Goal: Task Accomplishment & Management: Manage account settings

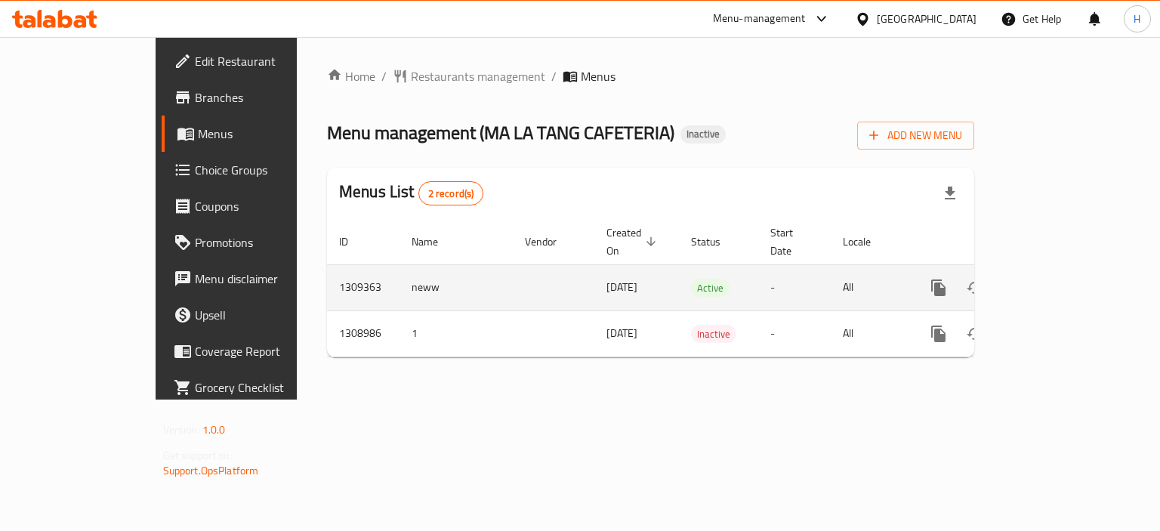
click at [1056, 279] on icon "enhanced table" at bounding box center [1047, 288] width 18 height 18
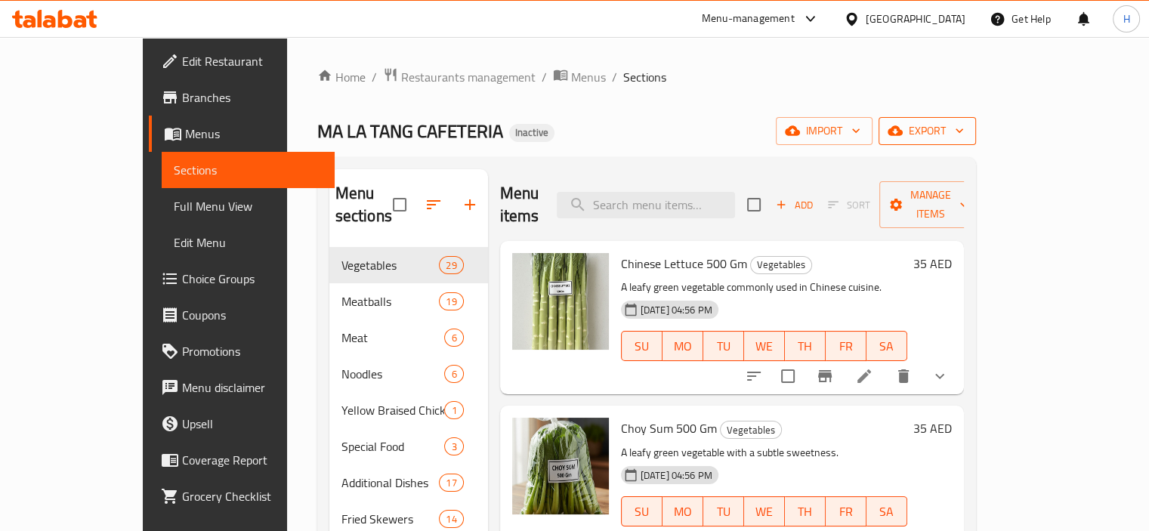
click at [967, 136] on icon "button" at bounding box center [958, 130] width 15 height 15
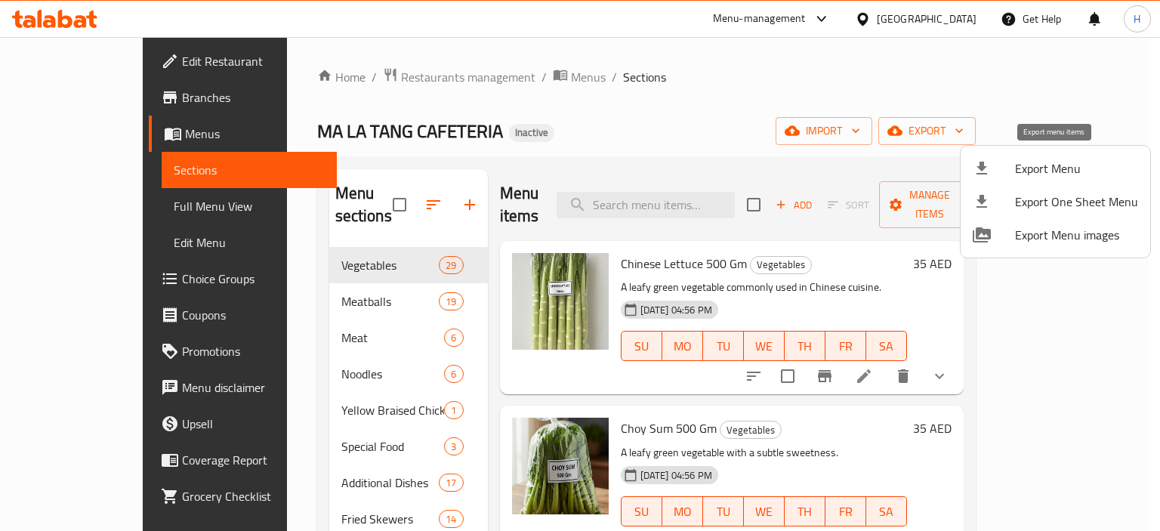
click at [1050, 166] on span "Export Menu" at bounding box center [1076, 168] width 123 height 18
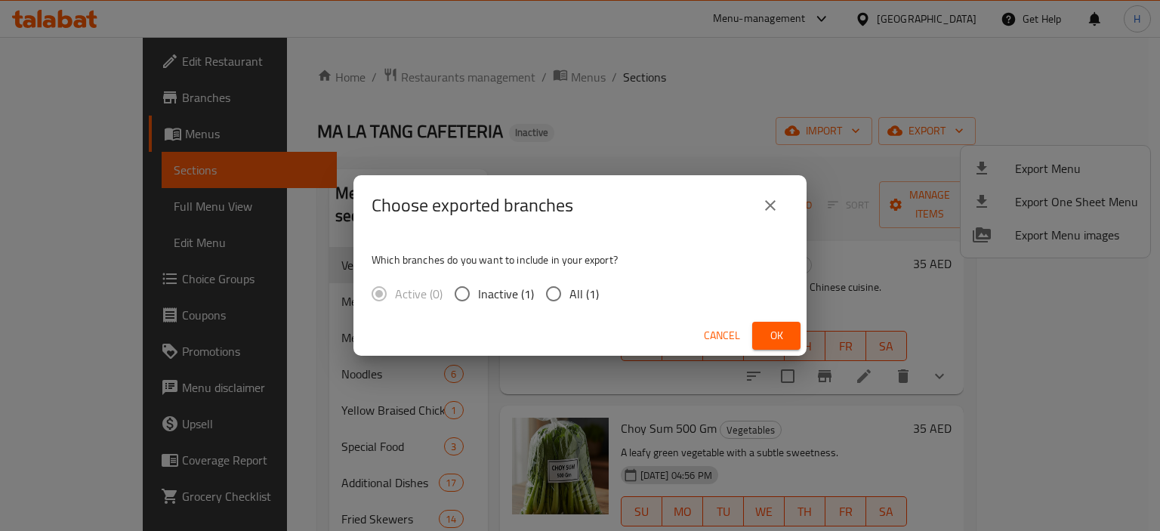
click at [553, 295] on input "All (1)" at bounding box center [554, 294] width 32 height 32
radio input "true"
click at [761, 322] on button "Ok" at bounding box center [776, 336] width 48 height 28
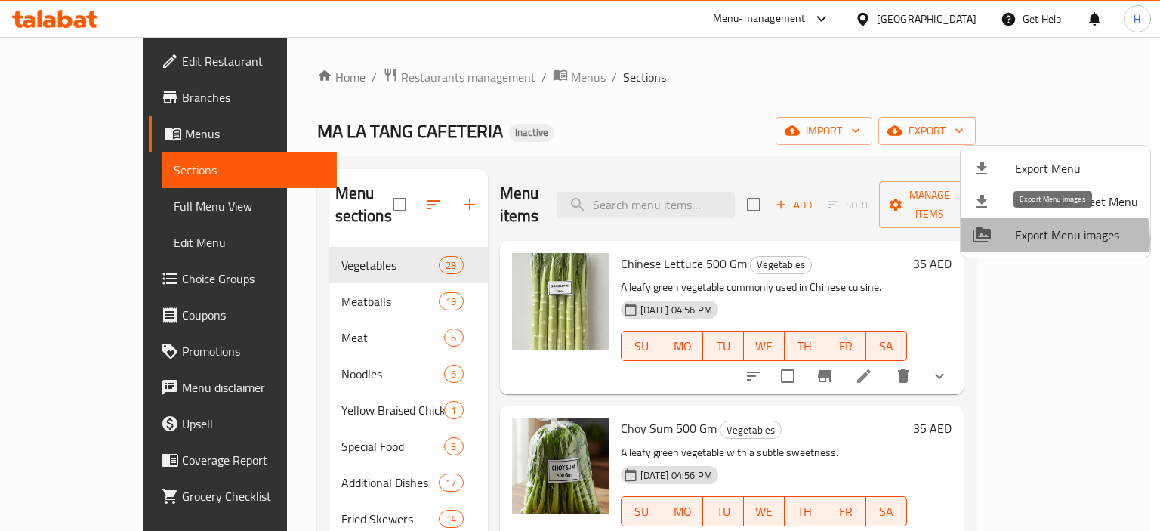
click at [1031, 240] on span "Export Menu images" at bounding box center [1076, 235] width 123 height 18
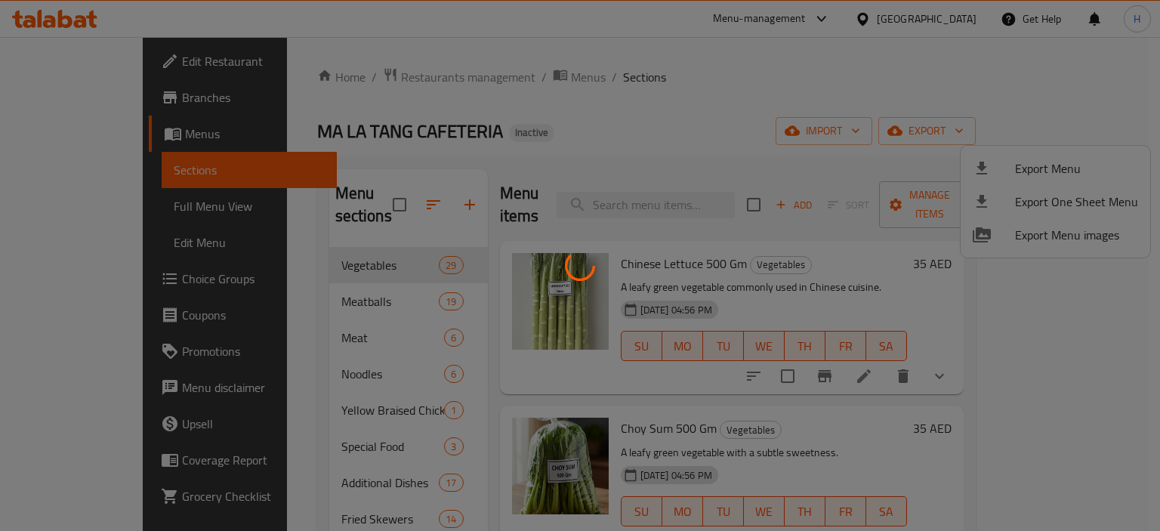
click at [734, 136] on div at bounding box center [580, 265] width 1160 height 531
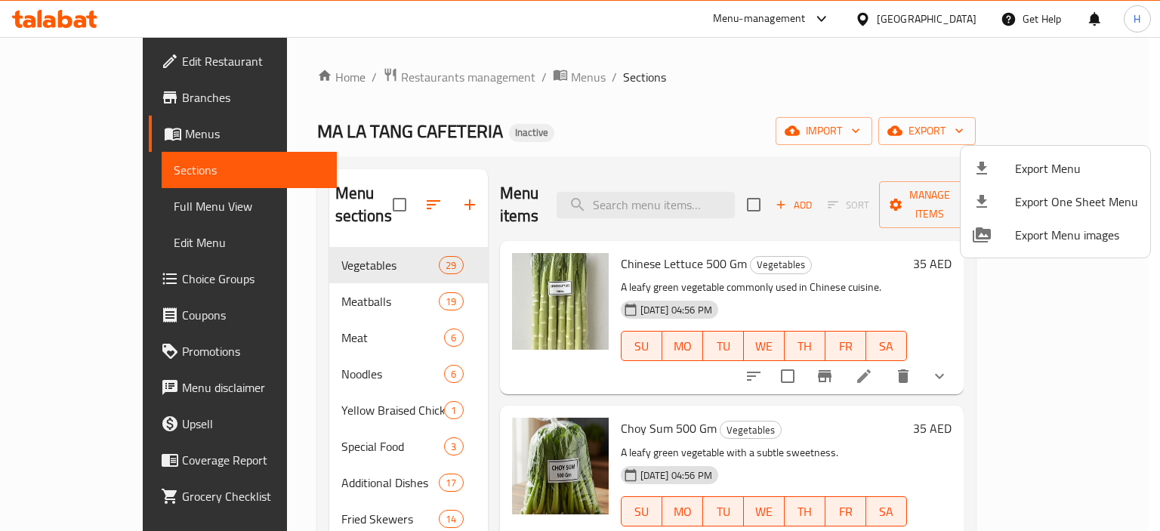
click at [761, 123] on div at bounding box center [580, 265] width 1160 height 531
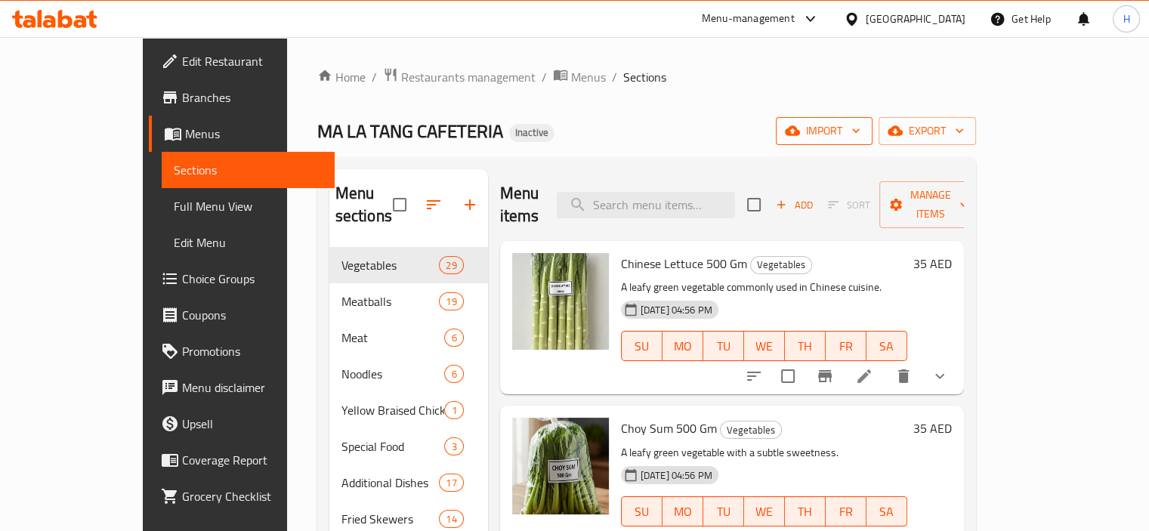
click at [800, 137] on icon "button" at bounding box center [792, 130] width 15 height 15
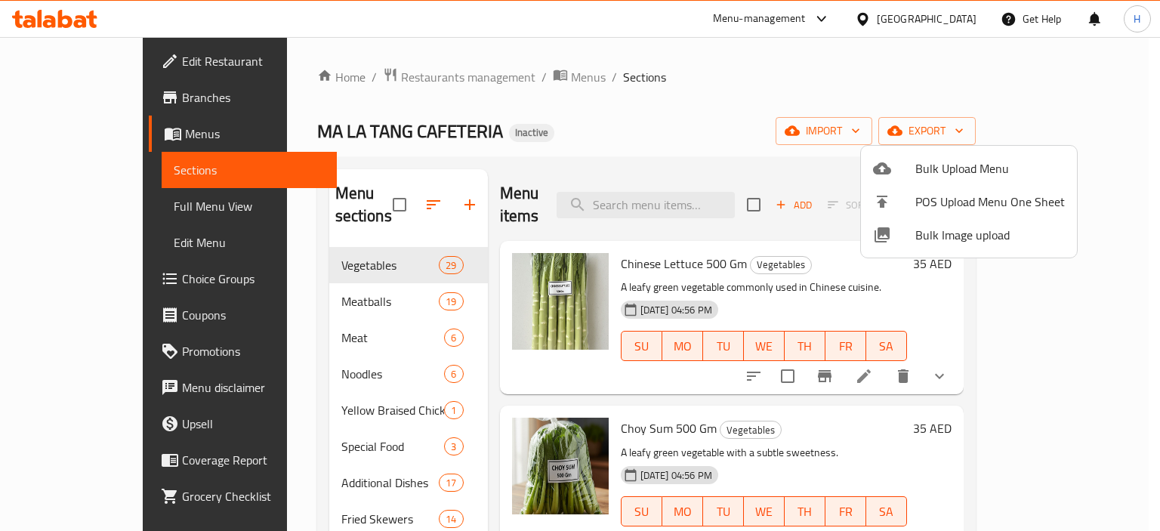
click at [925, 226] on span "Bulk Image upload" at bounding box center [990, 235] width 150 height 18
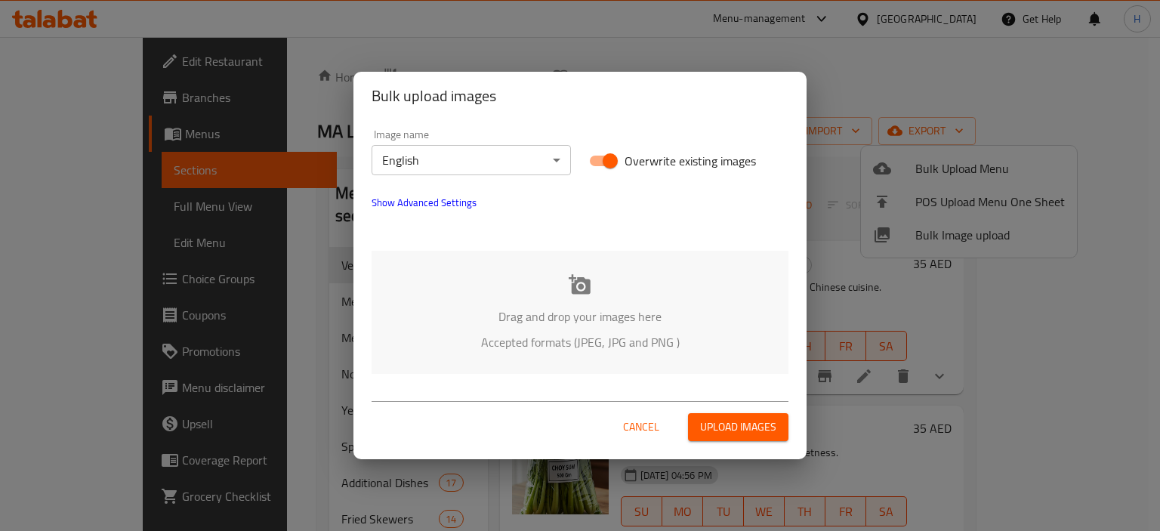
click at [586, 162] on input "Overwrite existing images" at bounding box center [610, 160] width 86 height 29
checkbox input "false"
click at [526, 315] on p "Drag and drop your images here" at bounding box center [580, 316] width 372 height 18
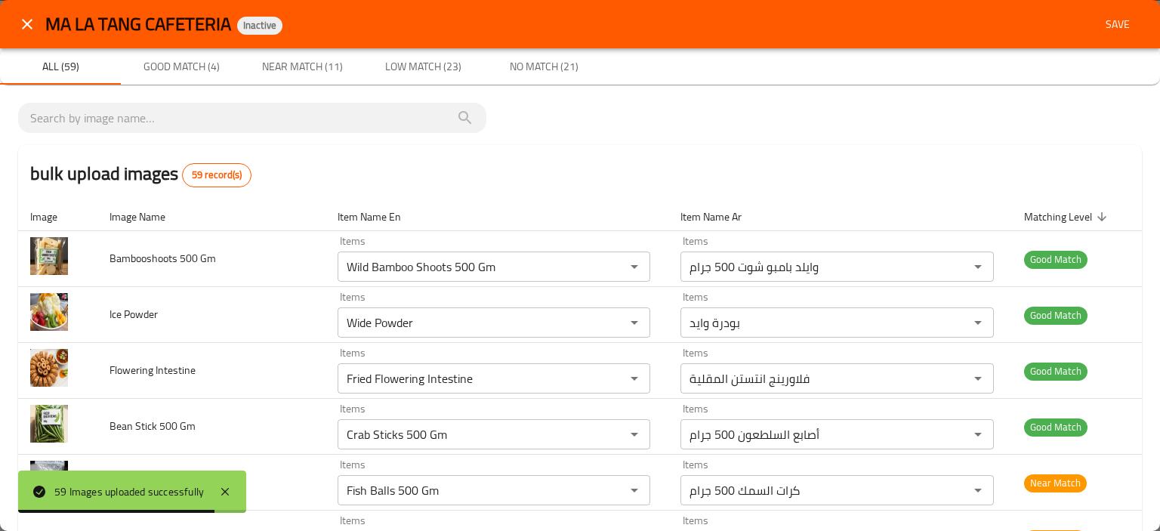
drag, startPoint x: 477, startPoint y: 190, endPoint x: 492, endPoint y: 181, distance: 16.6
click at [477, 190] on div "bulk upload images 59 record(s)" at bounding box center [580, 173] width 1124 height 57
click at [42, 21] on button "close" at bounding box center [27, 24] width 36 height 36
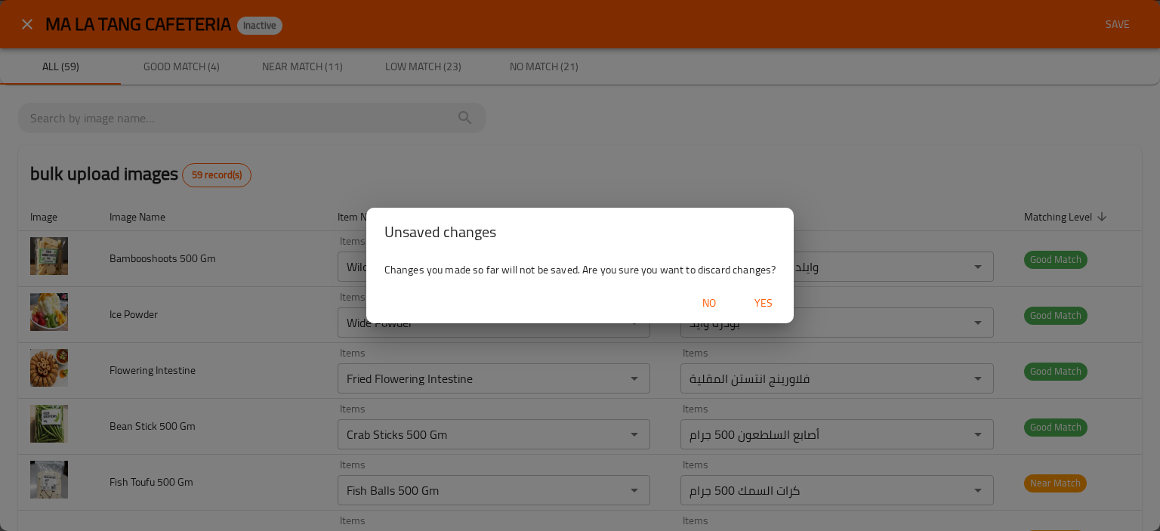
click at [776, 305] on span "Yes" at bounding box center [763, 303] width 36 height 19
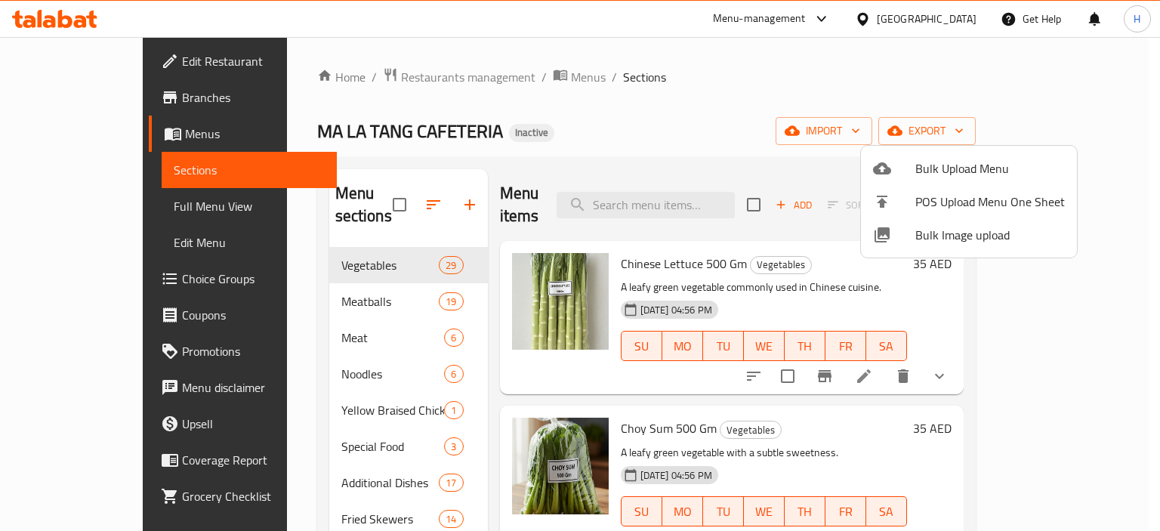
click at [690, 122] on div at bounding box center [580, 265] width 1160 height 531
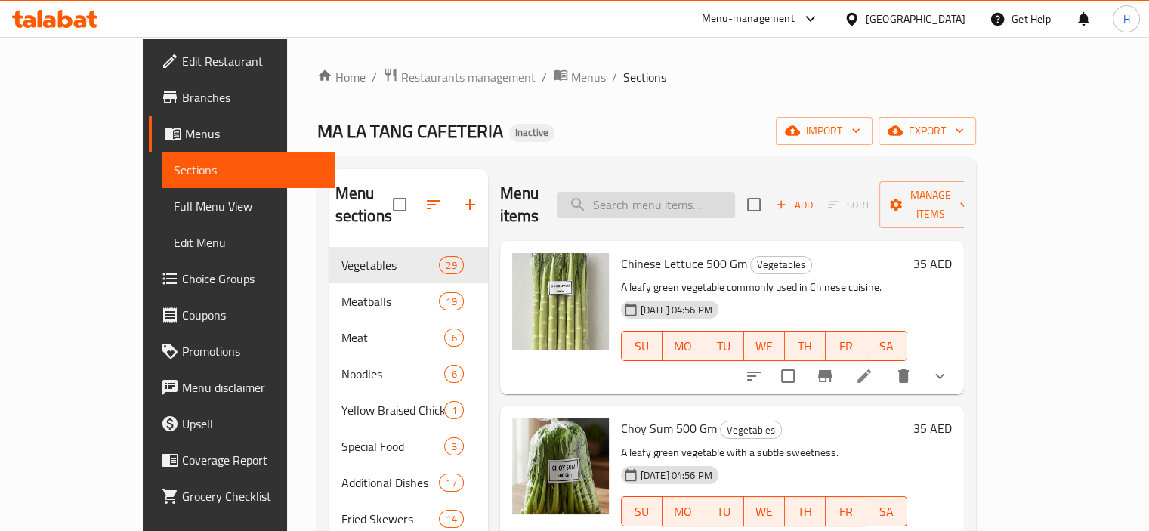
click at [665, 194] on input "search" at bounding box center [646, 205] width 178 height 26
paste input "Bean Sprouts 500 Gm"
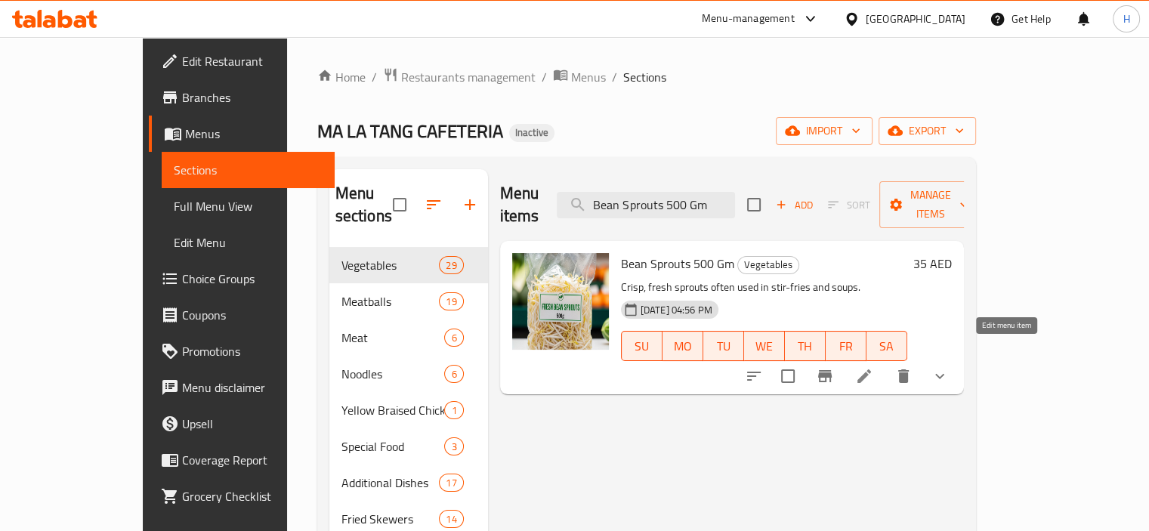
type input "Bean Sprouts 500 Gm"
click at [873, 367] on icon at bounding box center [864, 376] width 18 height 18
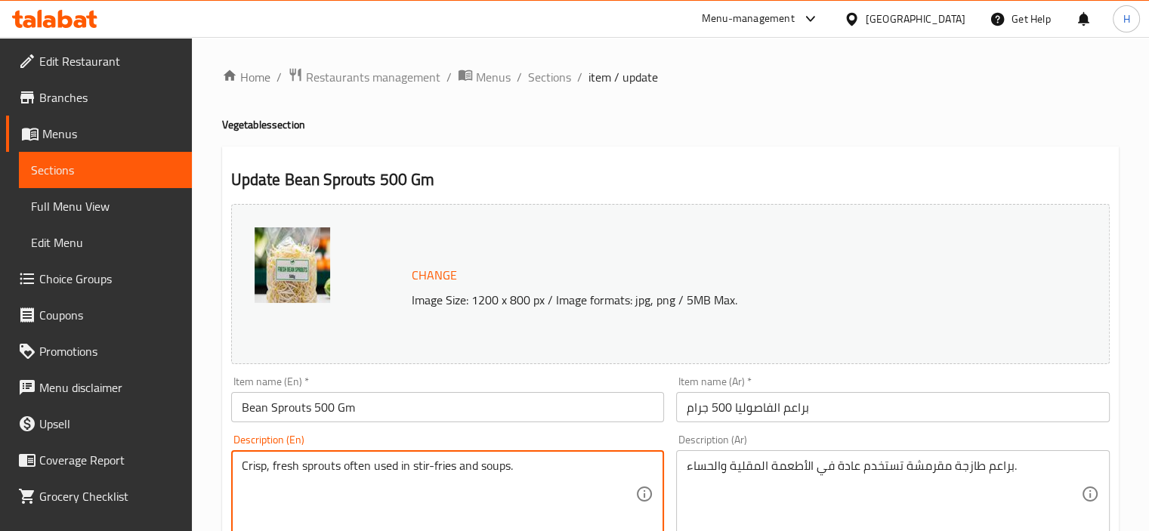
click at [332, 461] on textarea "Crisp, fresh sprouts often used in stir-fries and soups." at bounding box center [439, 494] width 394 height 72
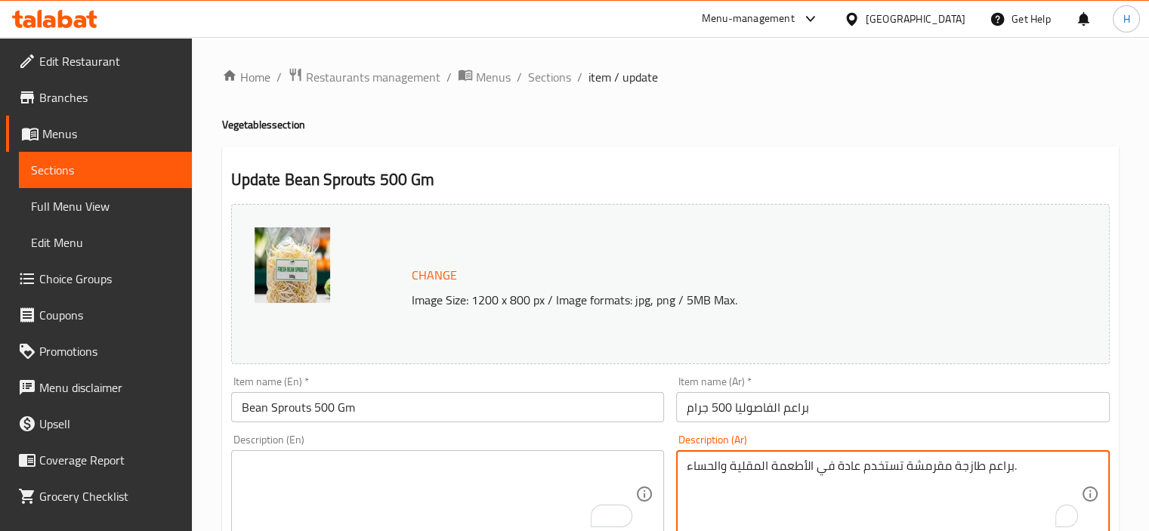
click at [713, 464] on textarea "براعم طازجة مقرمشة تستخدم عادة في الأطعمة المقلية والحساء." at bounding box center [883, 494] width 394 height 72
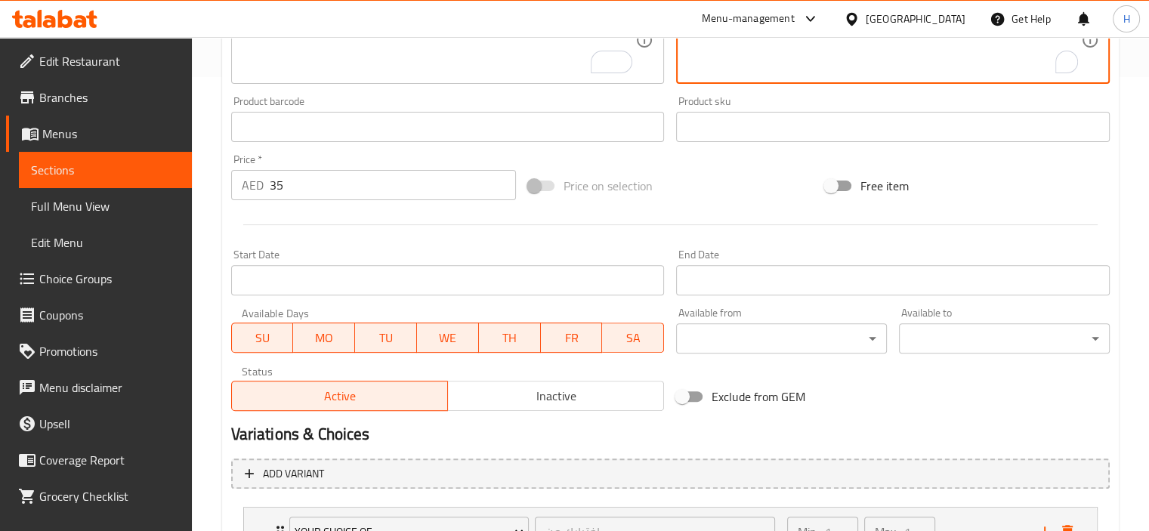
scroll to position [582, 0]
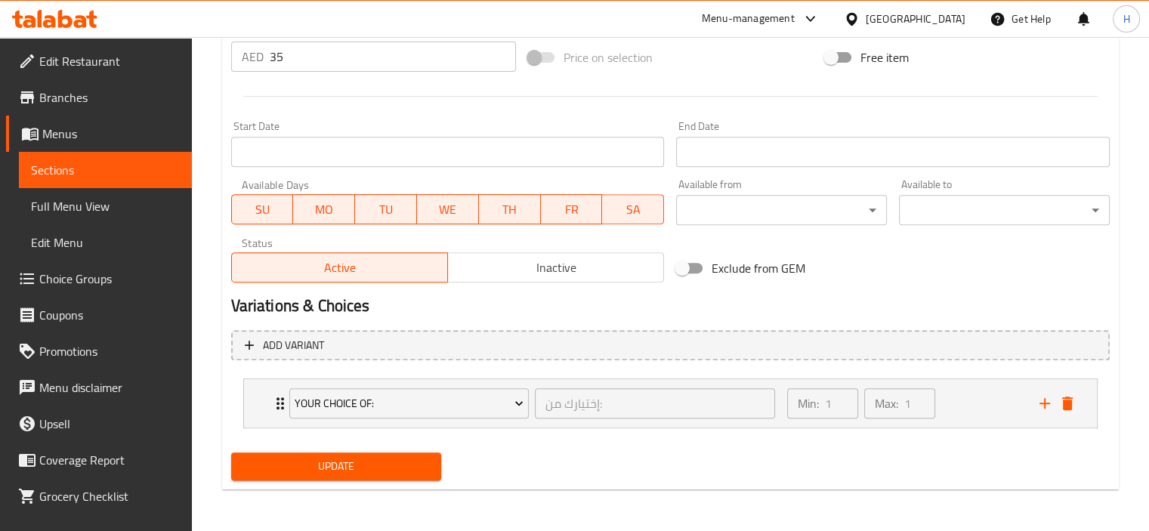
drag, startPoint x: 376, startPoint y: 483, endPoint x: 385, endPoint y: 472, distance: 13.9
click at [376, 482] on div "Update" at bounding box center [336, 466] width 223 height 40
click at [385, 470] on span "Update" at bounding box center [336, 466] width 187 height 19
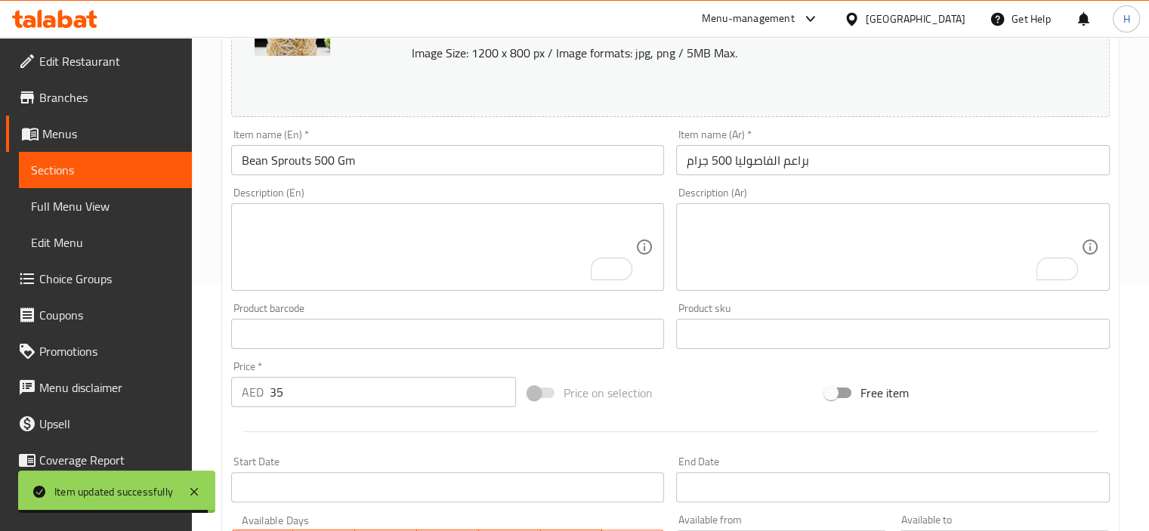
scroll to position [0, 0]
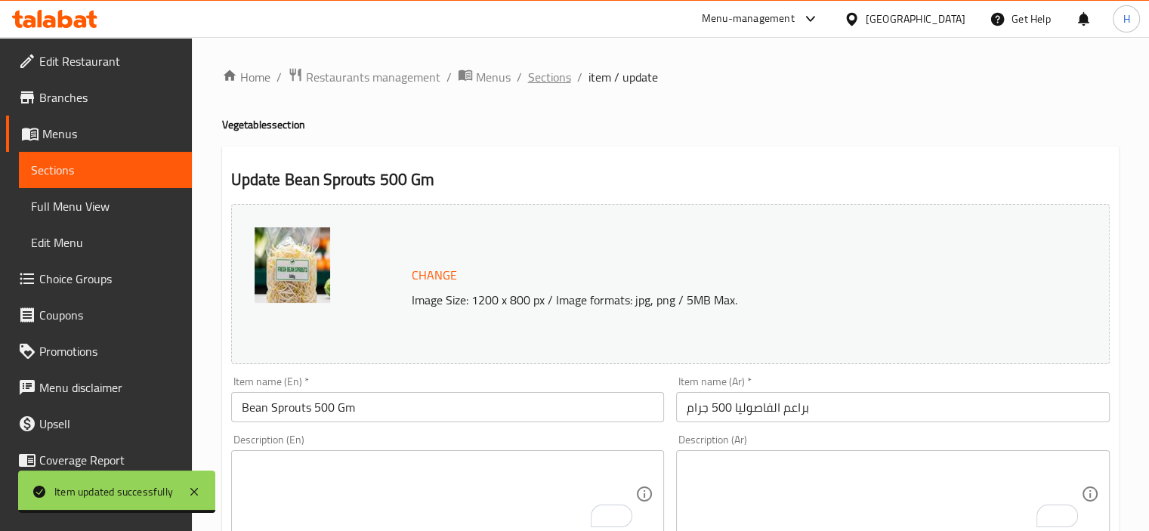
click at [551, 74] on span "Sections" at bounding box center [549, 77] width 43 height 18
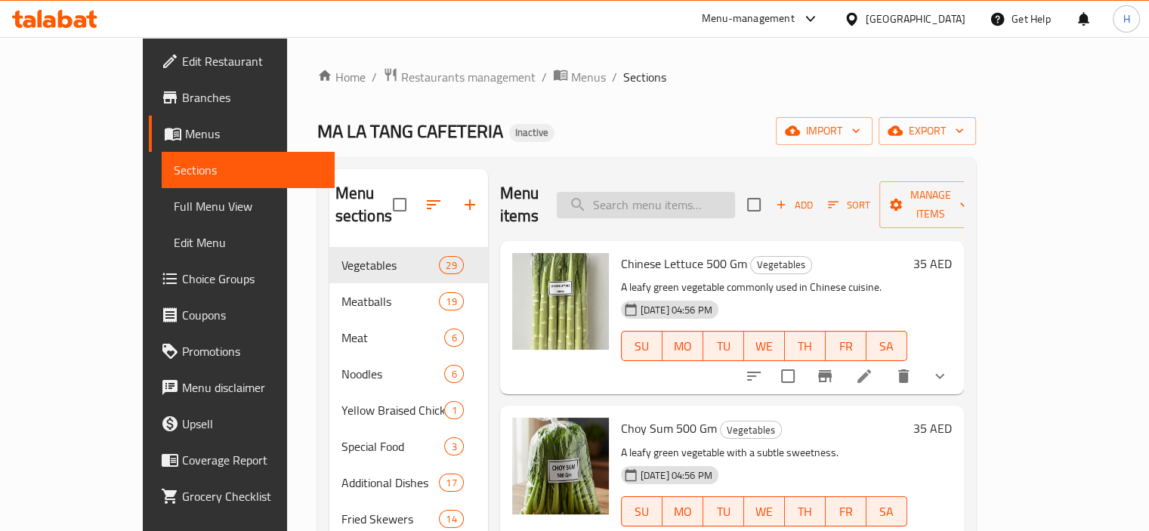
click at [655, 177] on div "Menu items Add Sort Manage items" at bounding box center [732, 205] width 464 height 72
click at [652, 192] on input "search" at bounding box center [646, 205] width 178 height 26
paste input "Crab Balls 500 Gm"
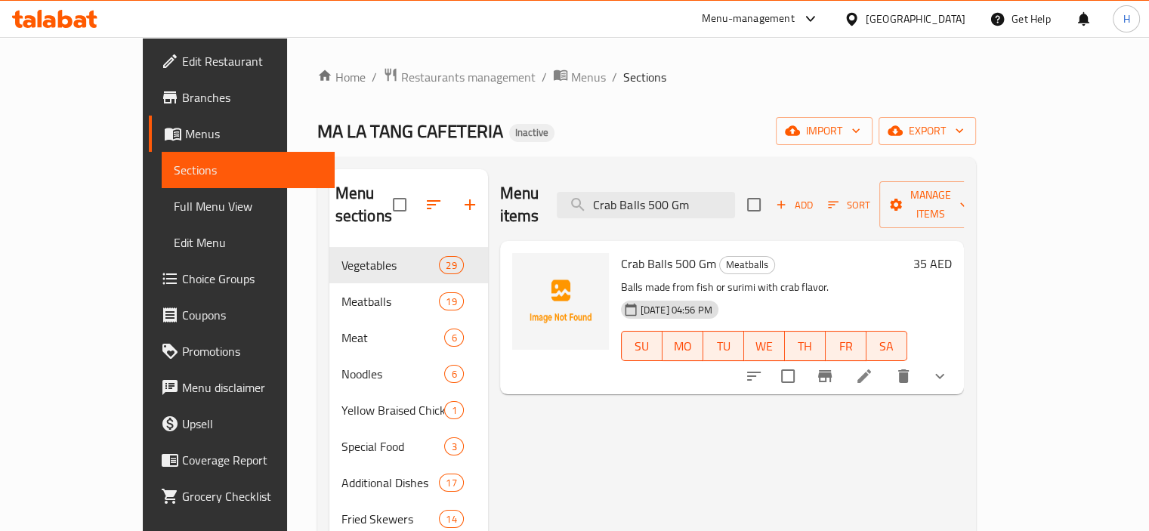
click at [958, 358] on button "show more" at bounding box center [939, 376] width 36 height 36
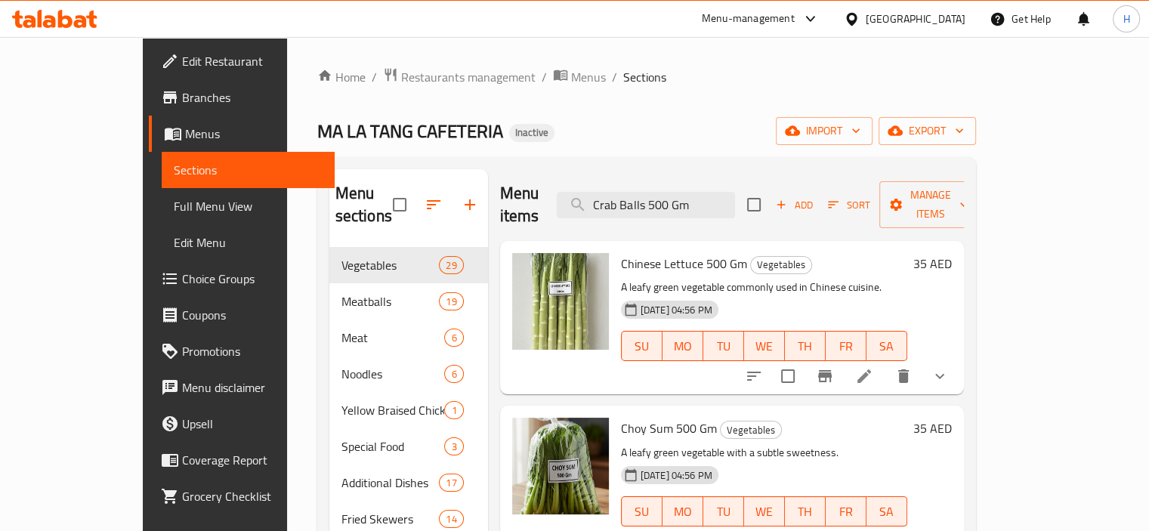
click at [665, 177] on div "Menu items Crab Balls 500 Gm Add Sort Manage items" at bounding box center [732, 205] width 464 height 72
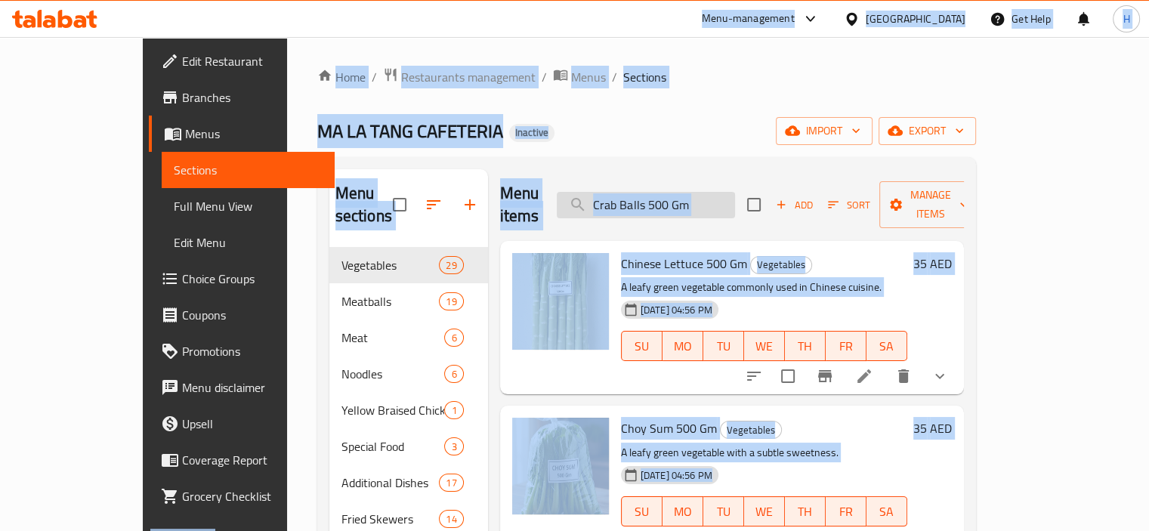
click at [665, 192] on input "Crab Balls 500 Gm" at bounding box center [646, 205] width 178 height 26
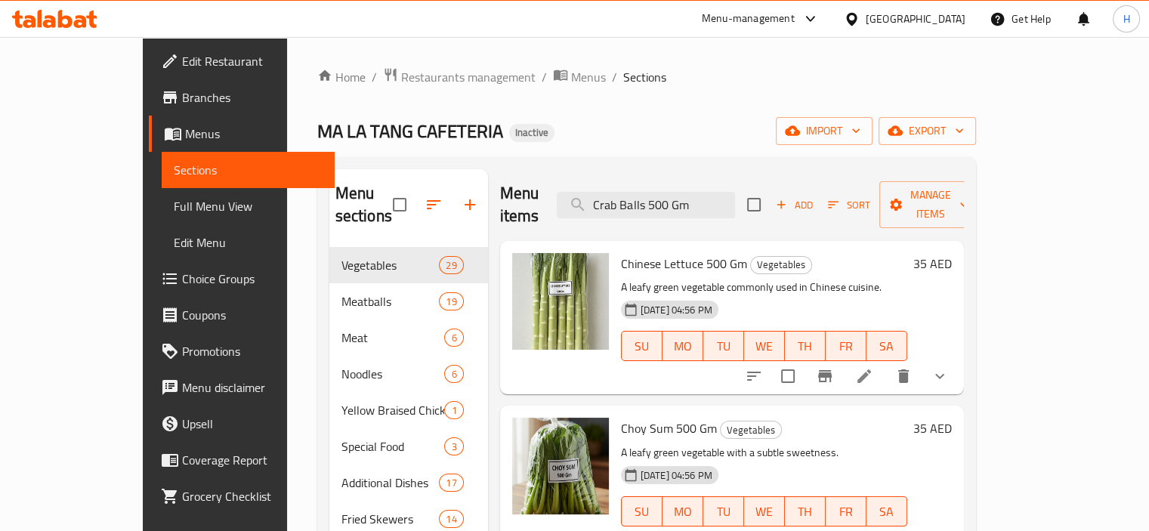
paste input "Sprite"
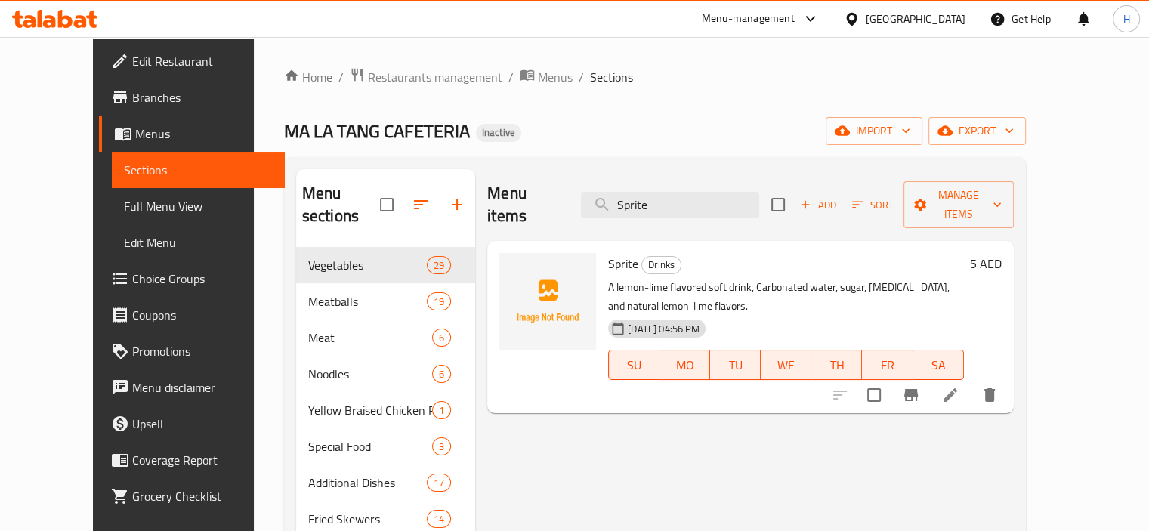
type input "Sprite"
click at [971, 381] on li at bounding box center [950, 394] width 42 height 27
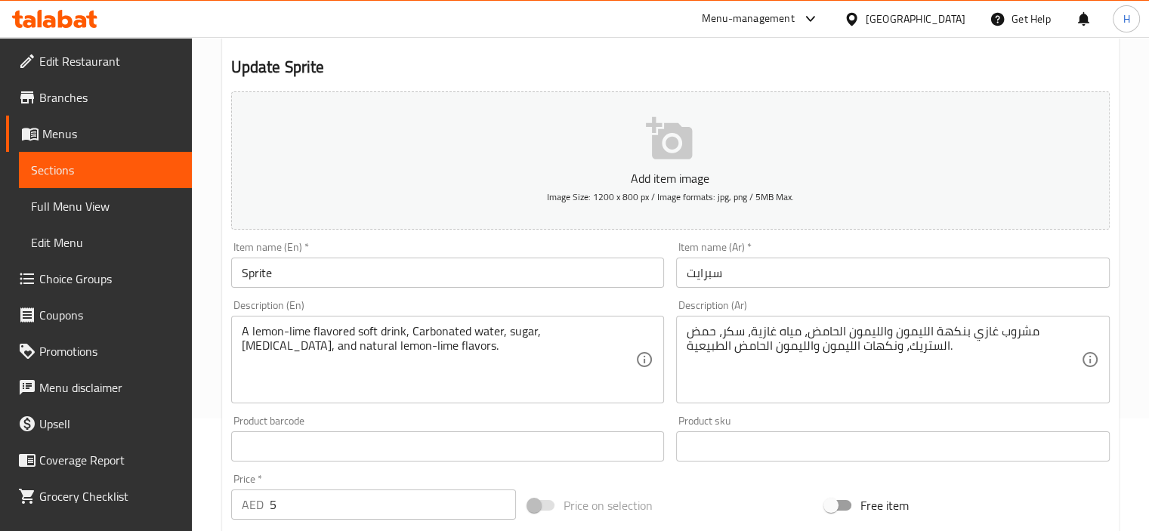
scroll to position [302, 0]
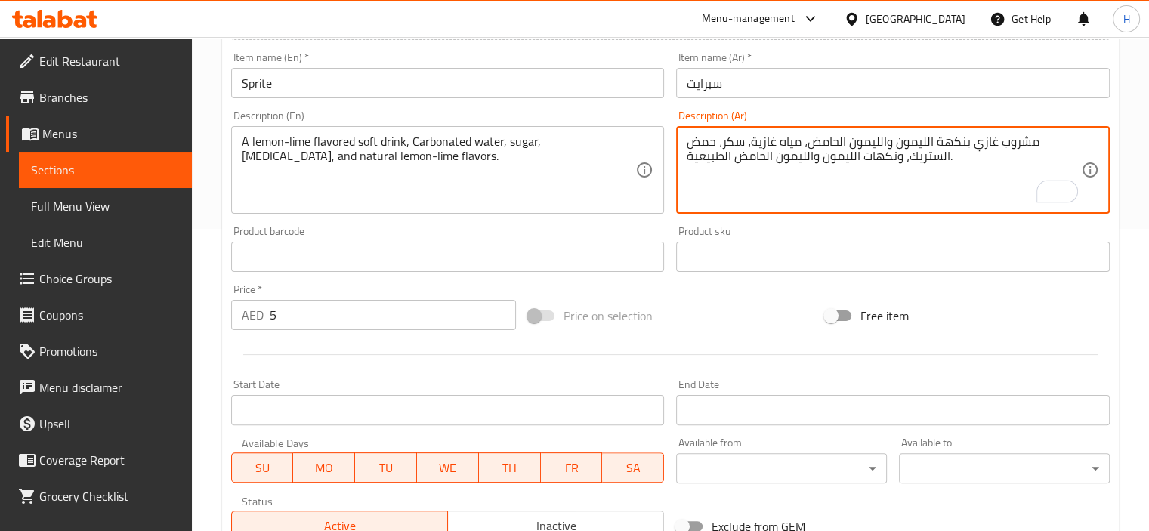
drag, startPoint x: 813, startPoint y: 156, endPoint x: 770, endPoint y: 156, distance: 42.3
click at [764, 163] on textarea "مشروب غازي بنكهة الليمون والليمون الحامض، مياه غازية، سكر، حمض الستريك، ونكهات …" at bounding box center [883, 170] width 394 height 72
click at [806, 153] on textarea "مشروب غازي بنكهة الليمون والليمون الحامض، مياه غازية، سكر، حمض الستريك، ونكهات …" at bounding box center [883, 170] width 394 height 72
click at [805, 155] on textarea "مشروب غازي بنكهة الليمون والليمون الحامض، مياه غازية، سكر، حمض الستريك، ونكهات …" at bounding box center [883, 170] width 394 height 72
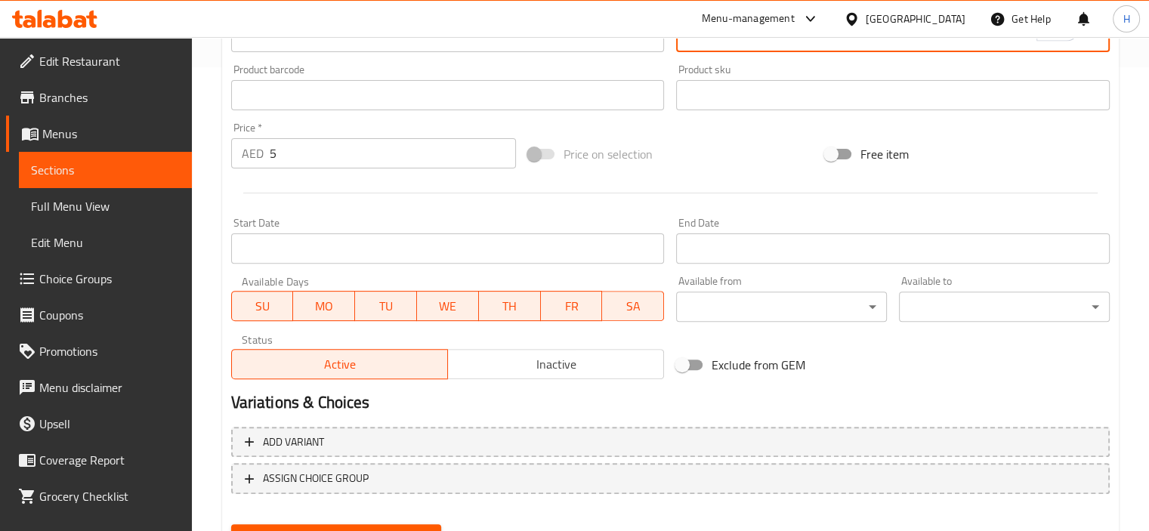
scroll to position [535, 0]
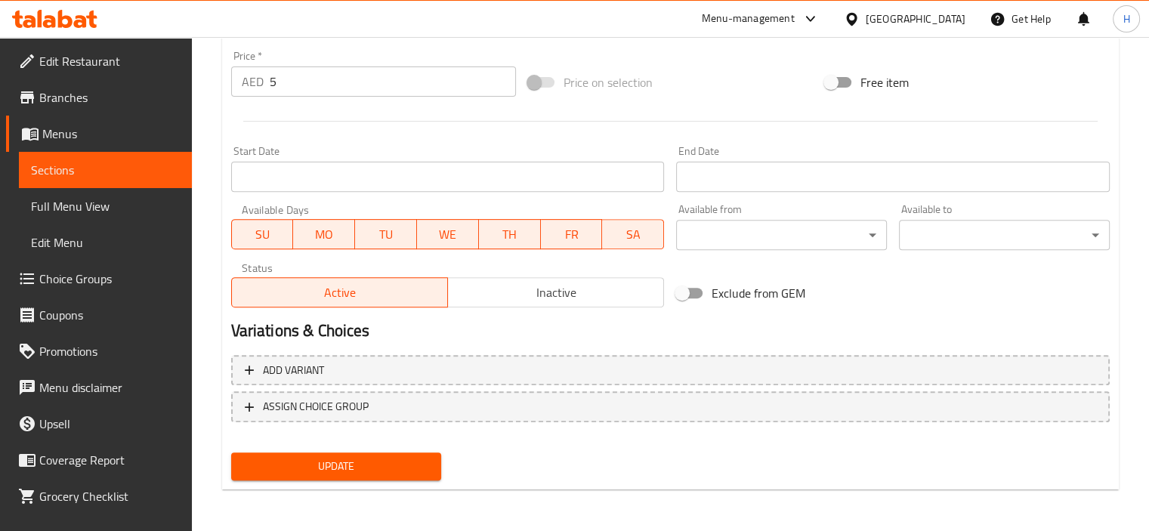
type textarea "مشروب غازي بنكهة الليمون والليمون الحامض، مياه غازية، سكر، حمض الستريك، ونكهات …"
click at [402, 461] on span "Update" at bounding box center [336, 466] width 187 height 19
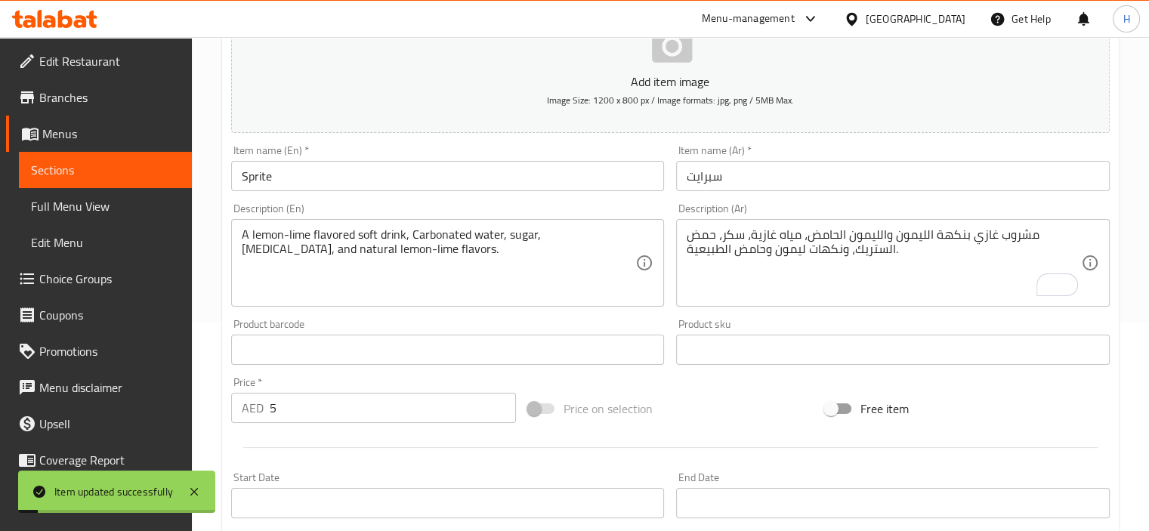
scroll to position [0, 0]
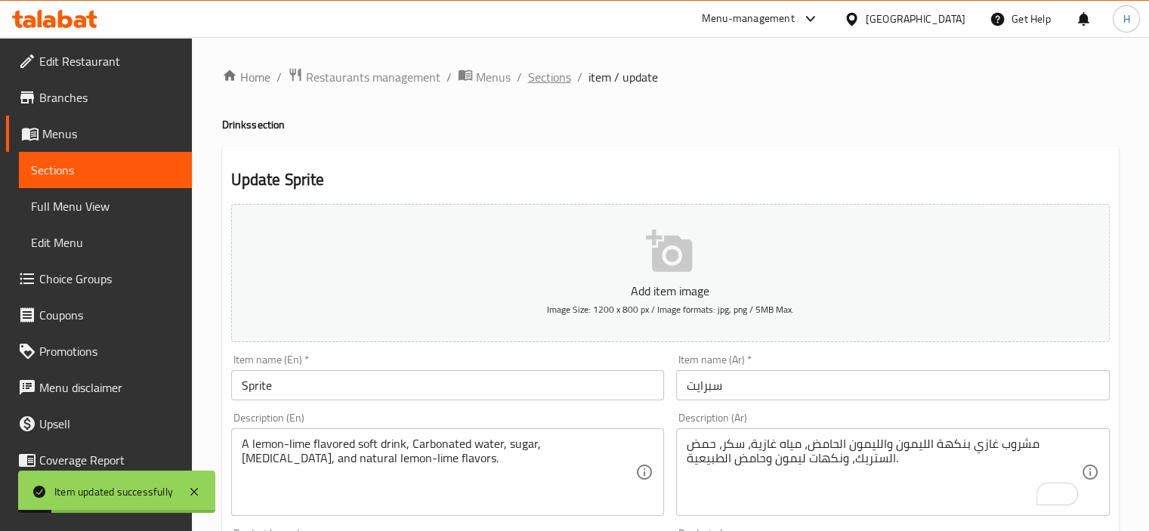
click at [568, 75] on ol "Home / Restaurants management / Menus / Sections / item / update" at bounding box center [670, 77] width 896 height 20
click at [563, 75] on span "Sections" at bounding box center [549, 77] width 43 height 18
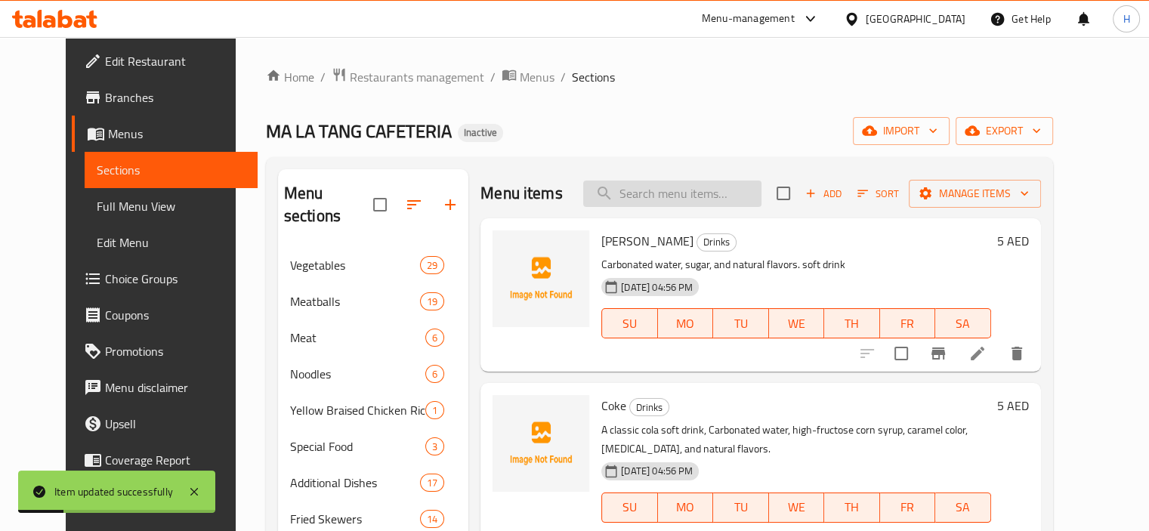
click at [686, 197] on input "search" at bounding box center [672, 193] width 178 height 26
paste input "7 Up"
type input "7 Up"
paste input "7 Up"
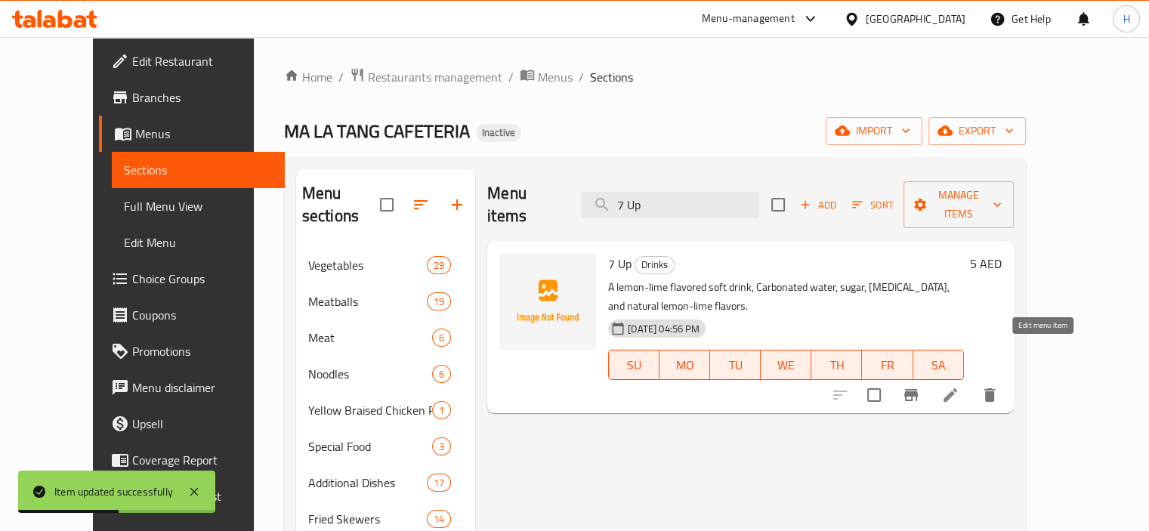
type input "7 Up"
click at [959, 386] on icon at bounding box center [950, 395] width 18 height 18
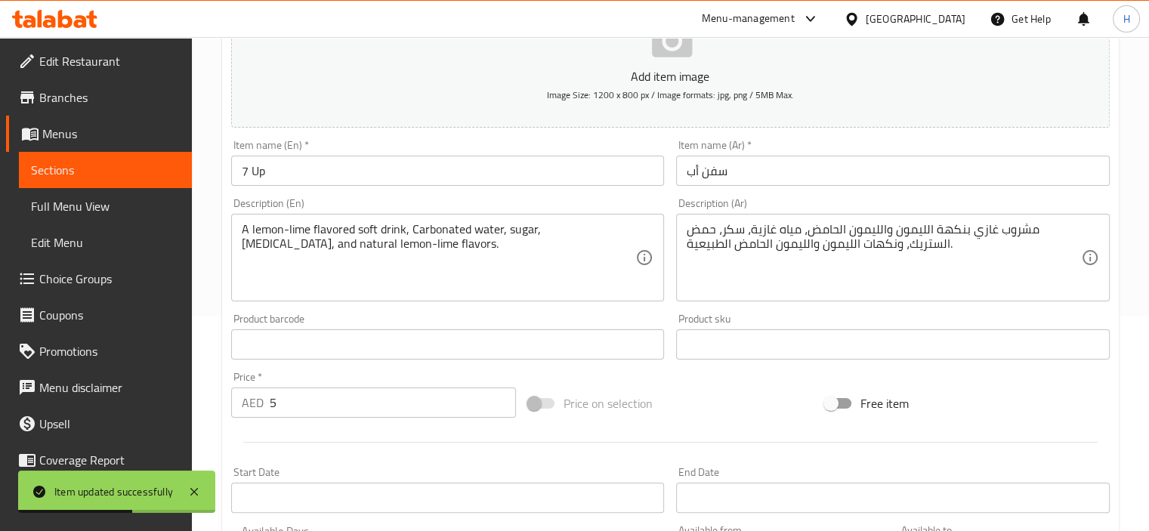
scroll to position [227, 0]
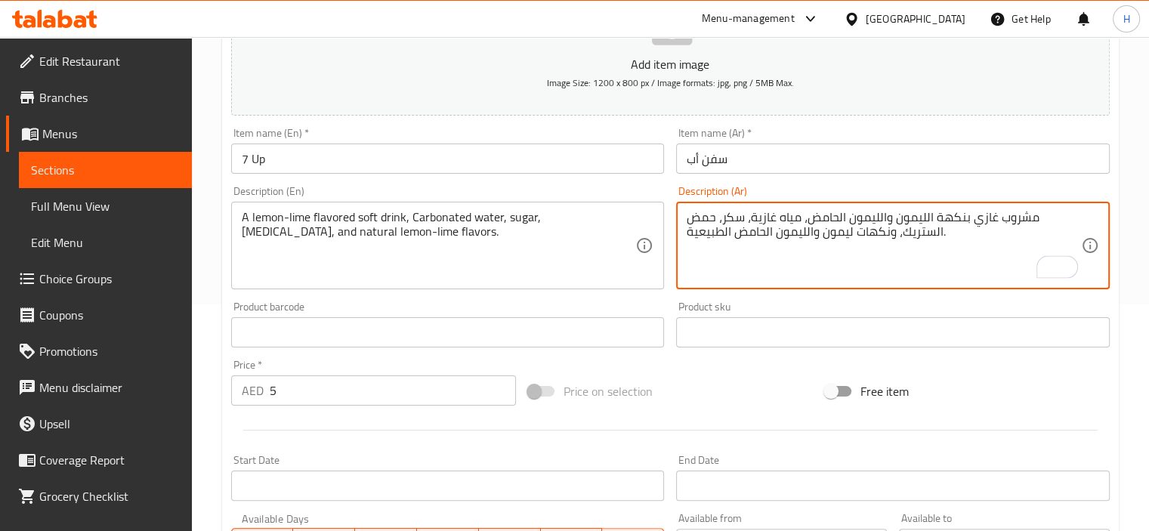
click at [795, 233] on textarea "مشروب غازي بنكهة الليمون والليمون الحامض، مياه غازية، سكر، حمض الستريك، ونكهات …" at bounding box center [883, 246] width 394 height 72
click at [794, 233] on textarea "مشروب غازي بنكهة الليمون والليمون الحامض، مياه غازية، سكر، حمض الستريك، ونكهات …" at bounding box center [883, 246] width 394 height 72
click at [789, 232] on textarea "مشروب غازي بنكهة الليمون والليمون الحامض، مياه غازية، سكر، حمض الستريك، ونكهات …" at bounding box center [883, 246] width 394 height 72
drag, startPoint x: 765, startPoint y: 232, endPoint x: 816, endPoint y: 236, distance: 50.8
click at [816, 236] on textarea "مشروب غازي بنكهة الليمون والليمون الحامض، مياه غازية، سكر، حمض الستريك، ونكهات …" at bounding box center [883, 246] width 394 height 72
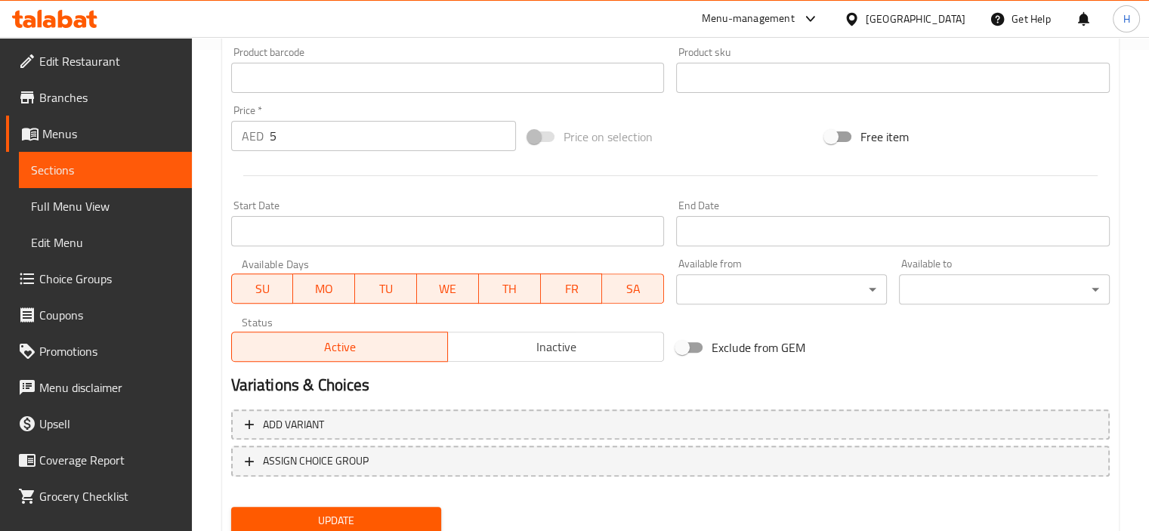
scroll to position [535, 0]
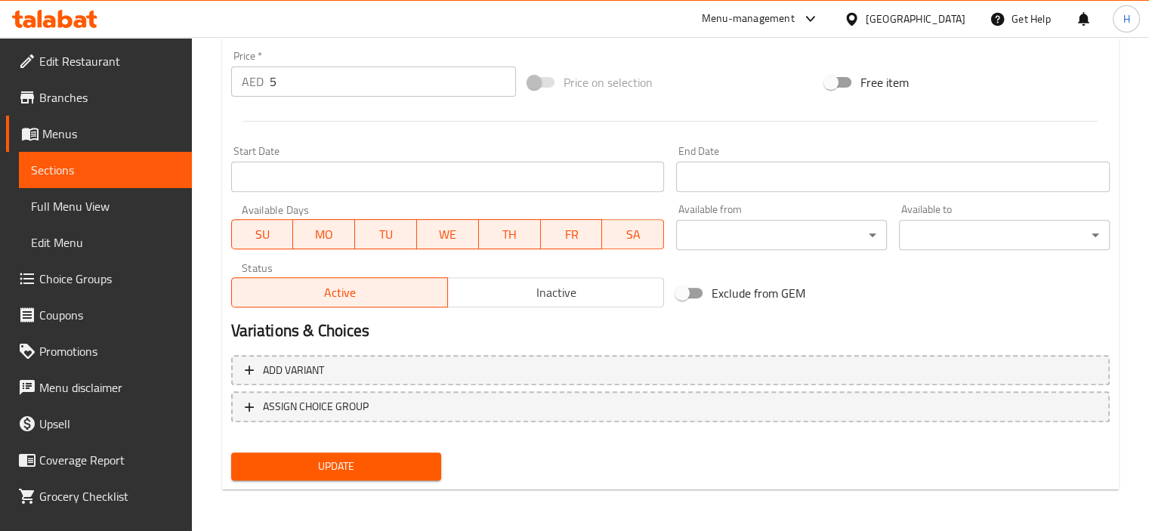
type textarea "مشروب غازي بنكهة الليمون والليمون الحامض، مياه غازية، سكر، حمض الستريك، ونكهات …"
click at [387, 473] on span "Update" at bounding box center [336, 466] width 187 height 19
